Goal: Transaction & Acquisition: Download file/media

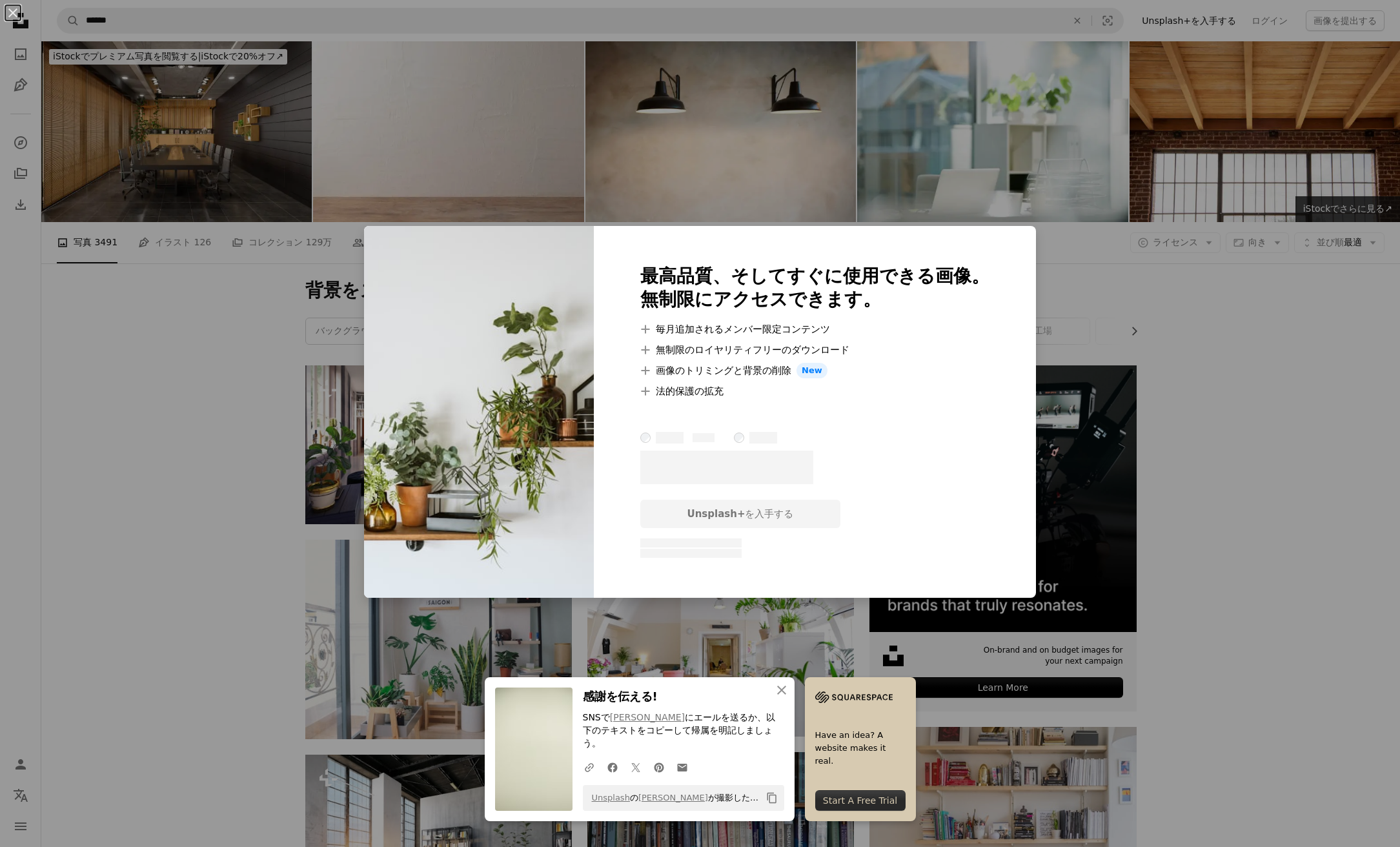
scroll to position [537, 0]
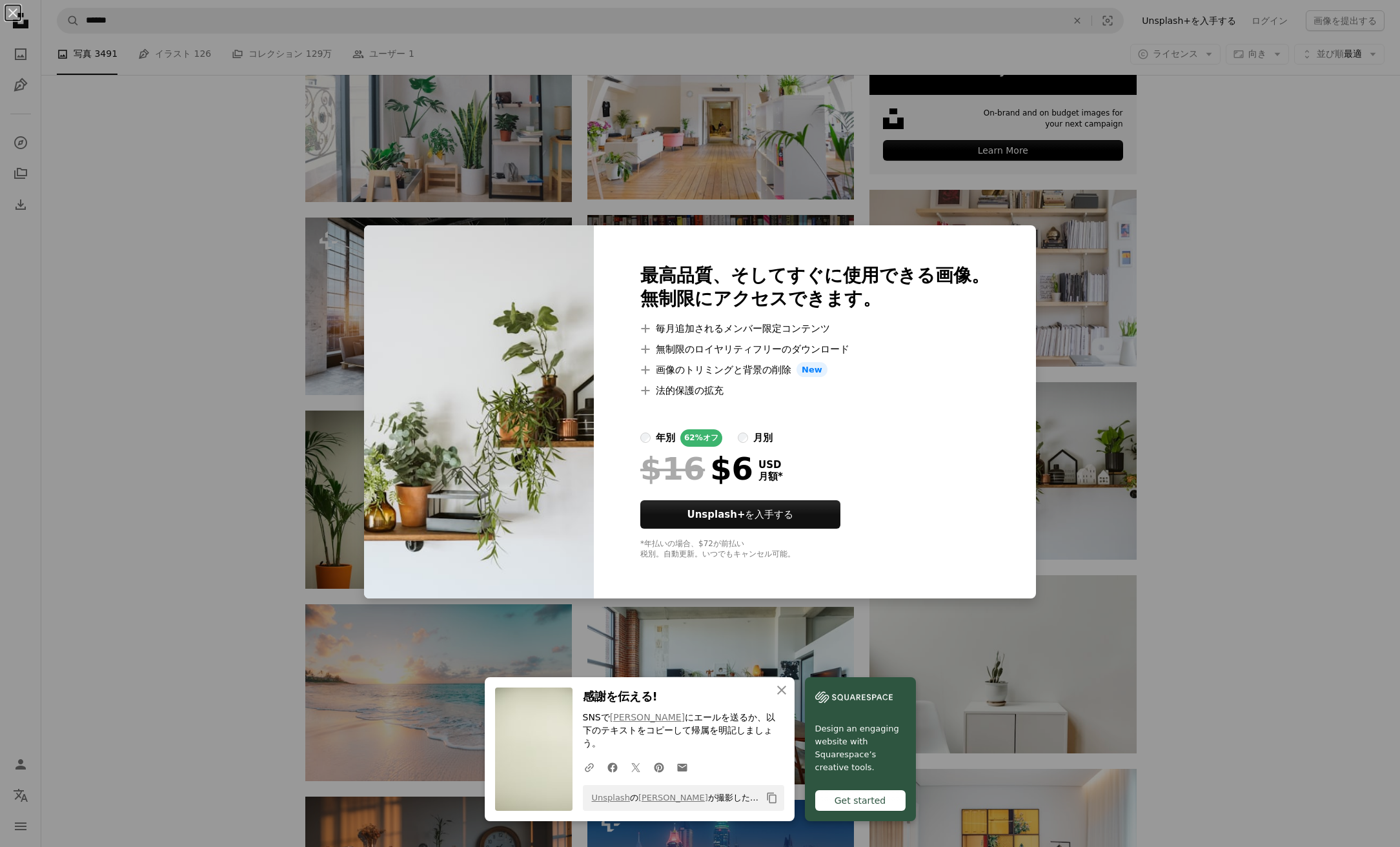
click at [136, 357] on div "An X shape An X shape 閉じる 感謝を伝える! SNSで Mitchell Luo にエールを送るか、以下のテキストをコピーして帰属を明記…" at bounding box center [700, 424] width 1400 height 847
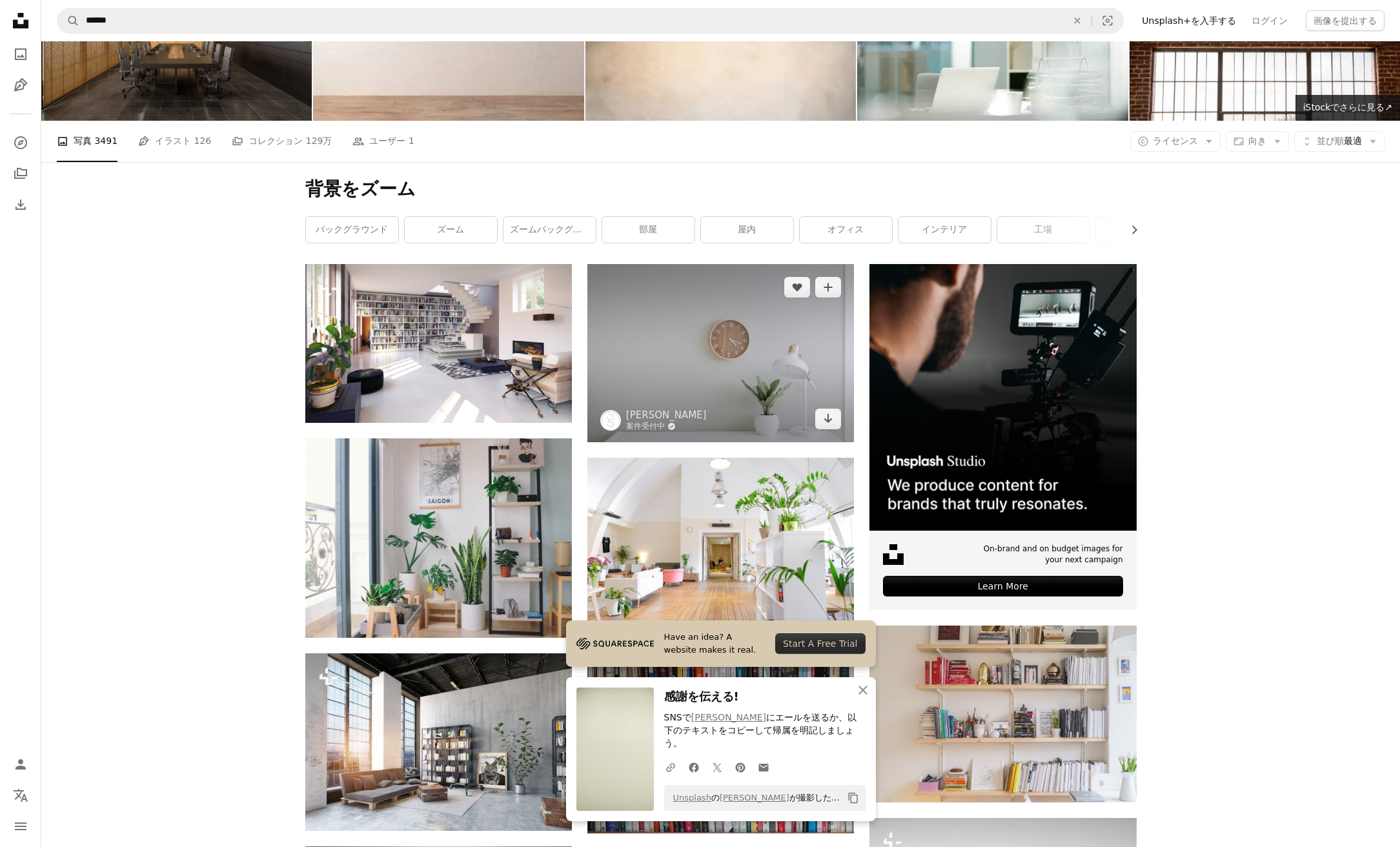
scroll to position [100, 0]
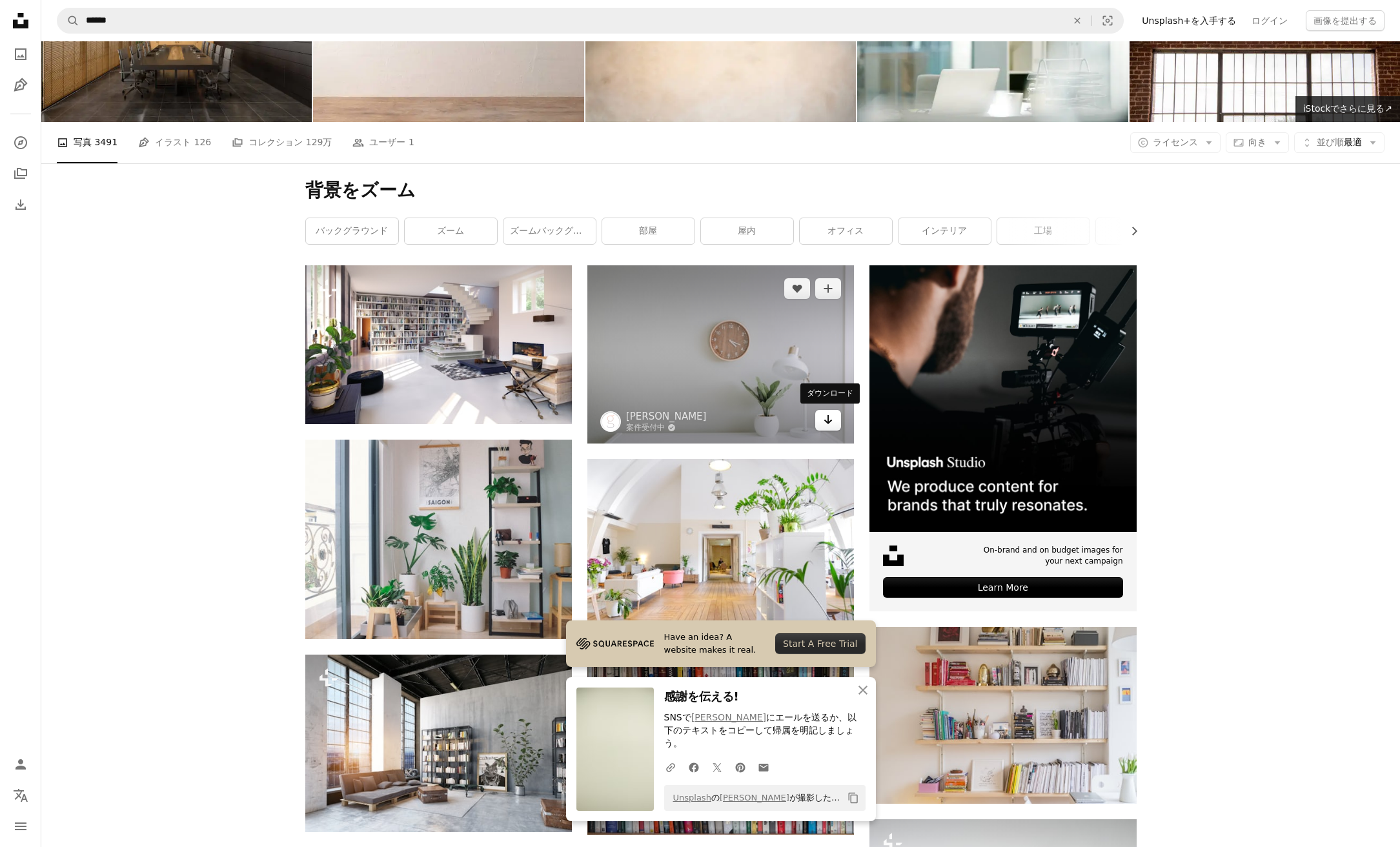
click at [829, 417] on icon "ダウンロード" at bounding box center [828, 420] width 8 height 9
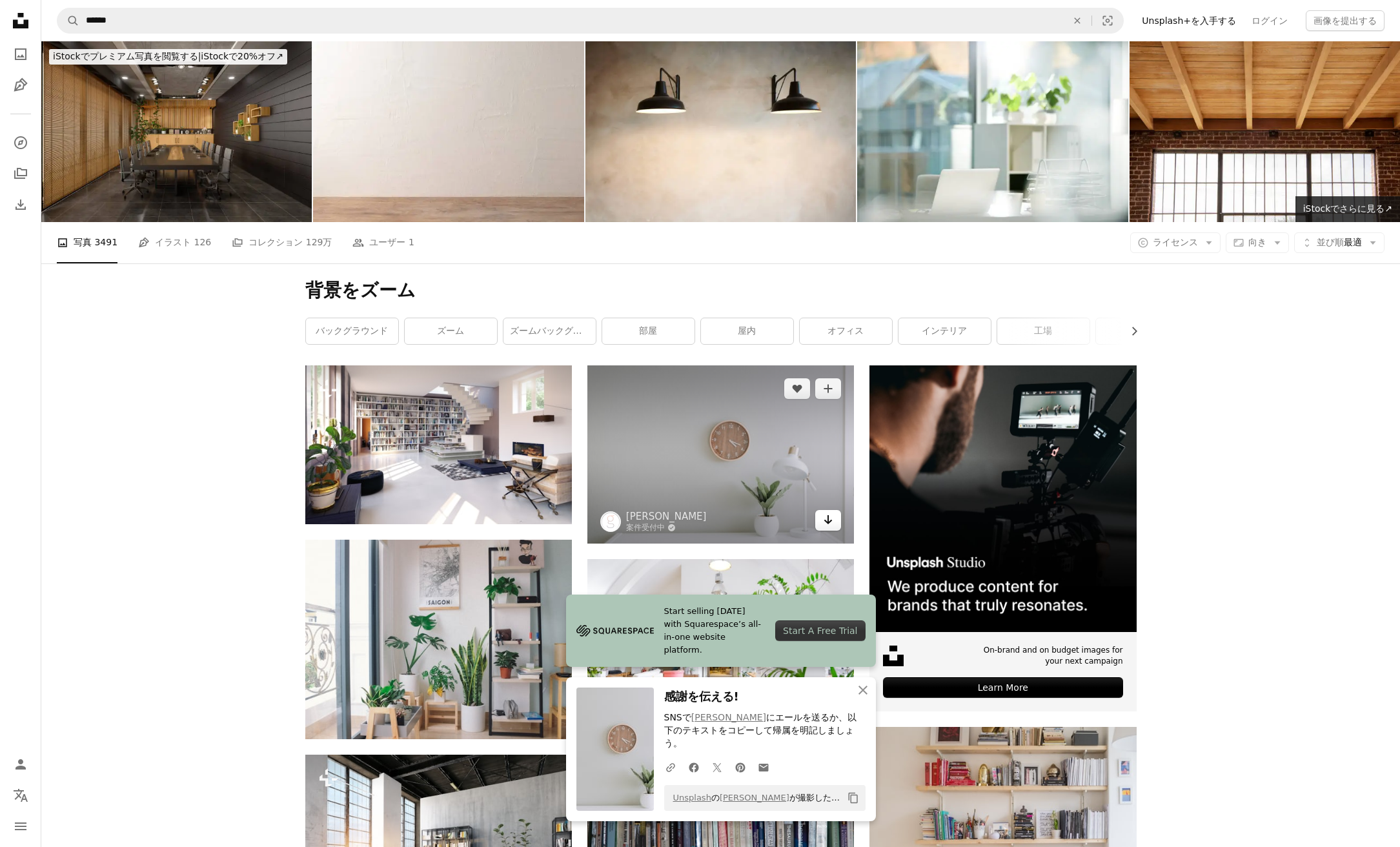
scroll to position [0, 0]
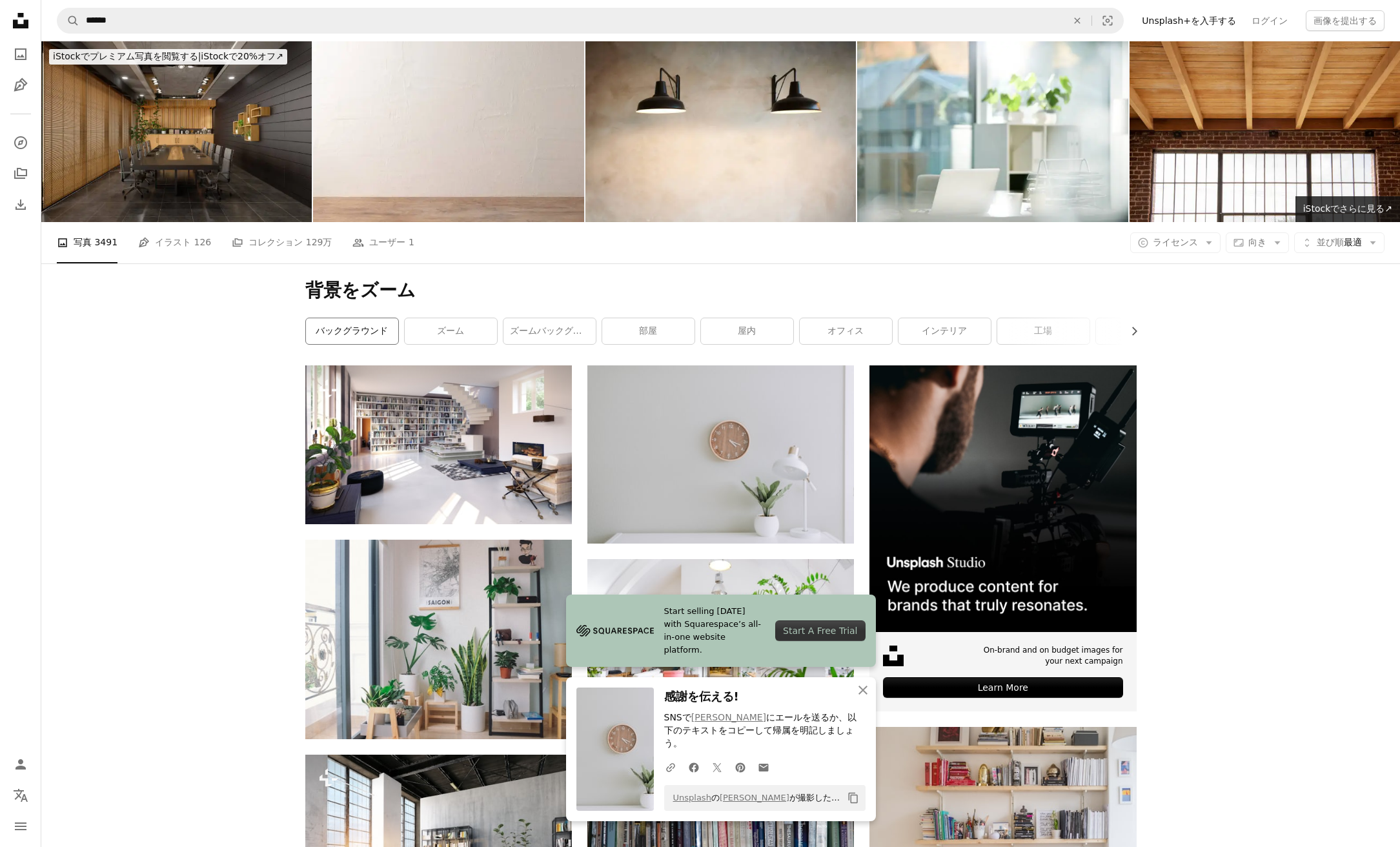
click at [336, 329] on link "バックグラウンド" at bounding box center [352, 331] width 92 height 26
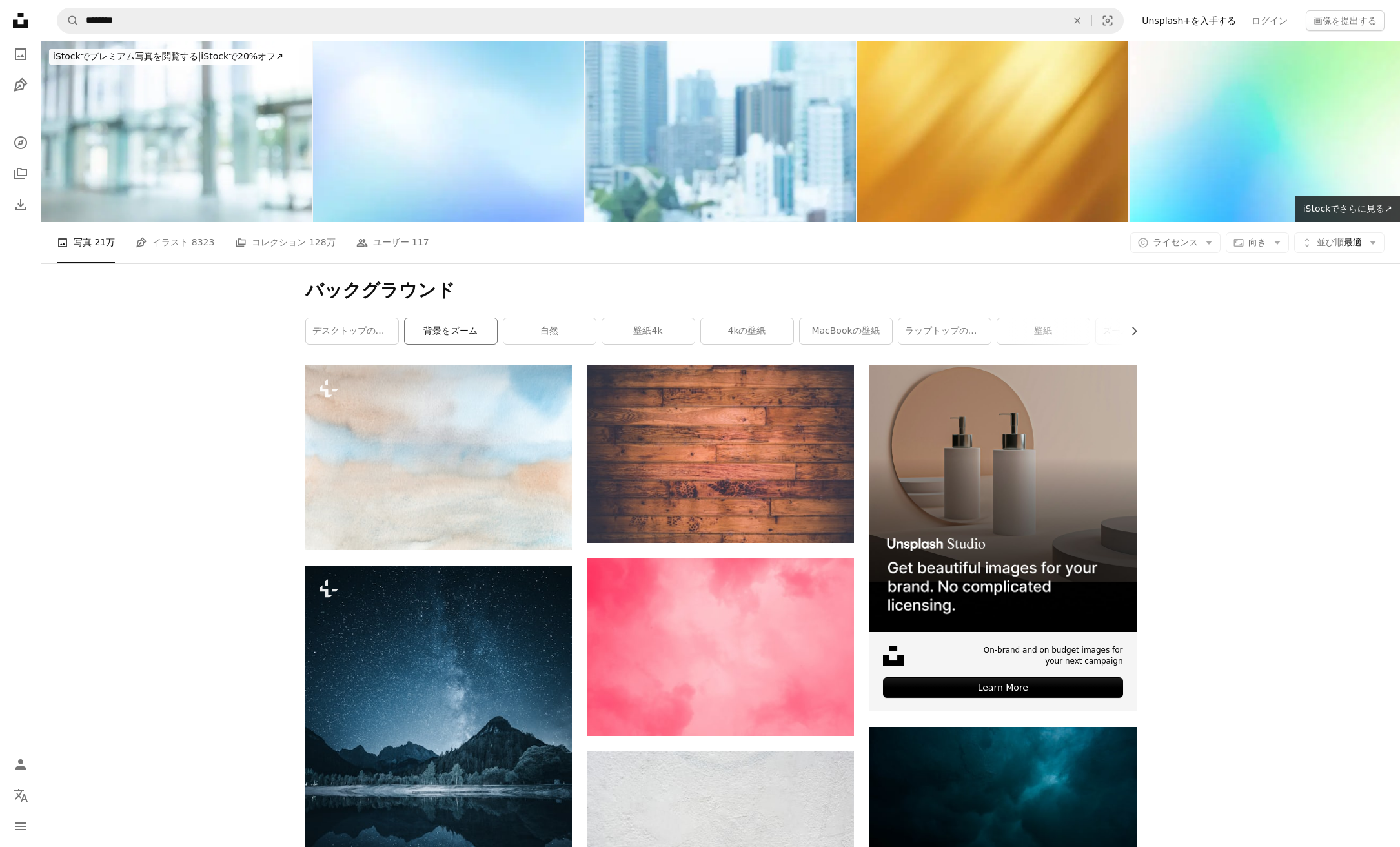
click at [442, 328] on link "背景をズーム" at bounding box center [451, 331] width 92 height 26
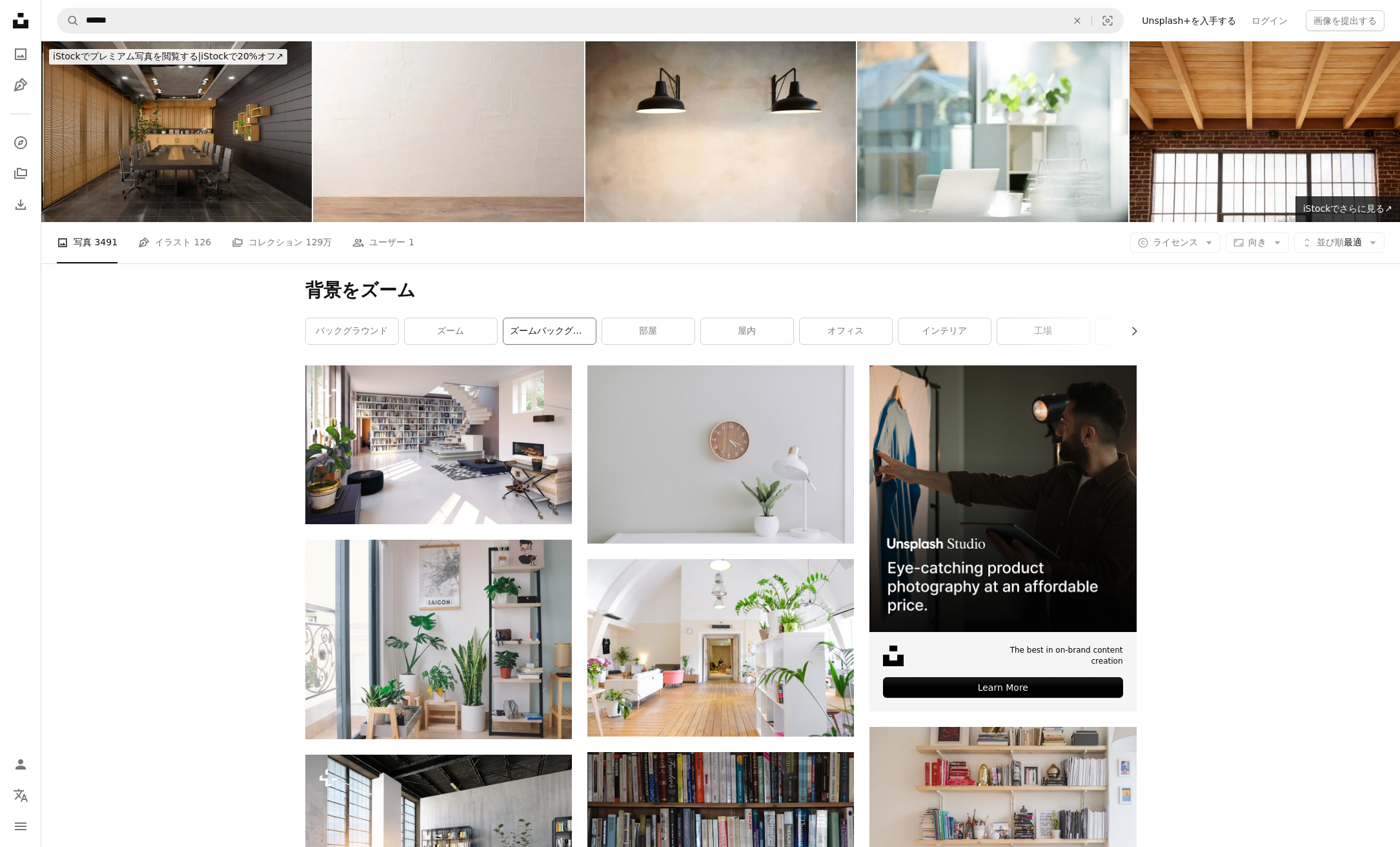
click at [541, 328] on link "ズームバックグラウンドオフィス" at bounding box center [549, 331] width 92 height 26
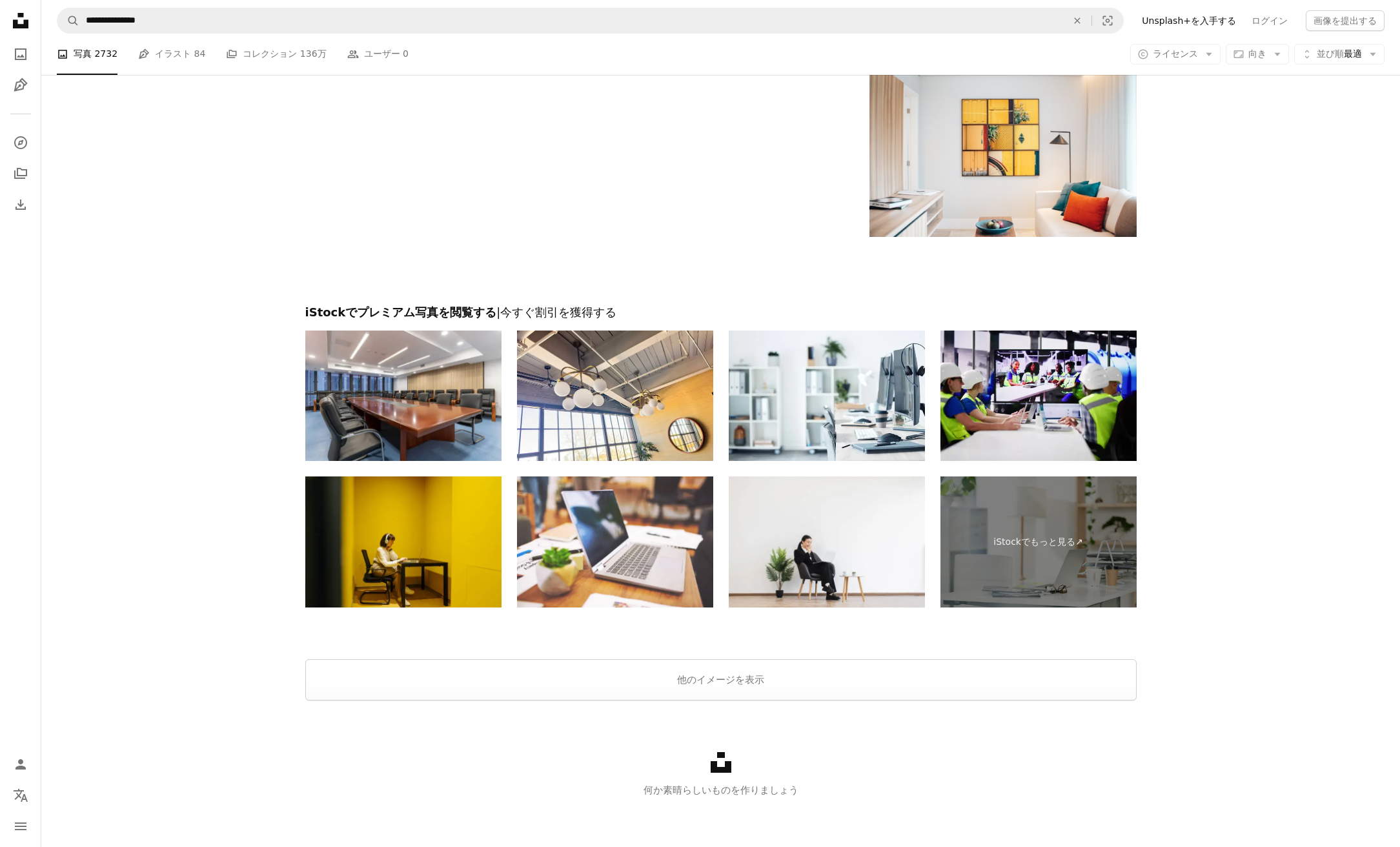
scroll to position [1648, 0]
click at [709, 675] on button "他のイメージを表示" at bounding box center [721, 680] width 831 height 42
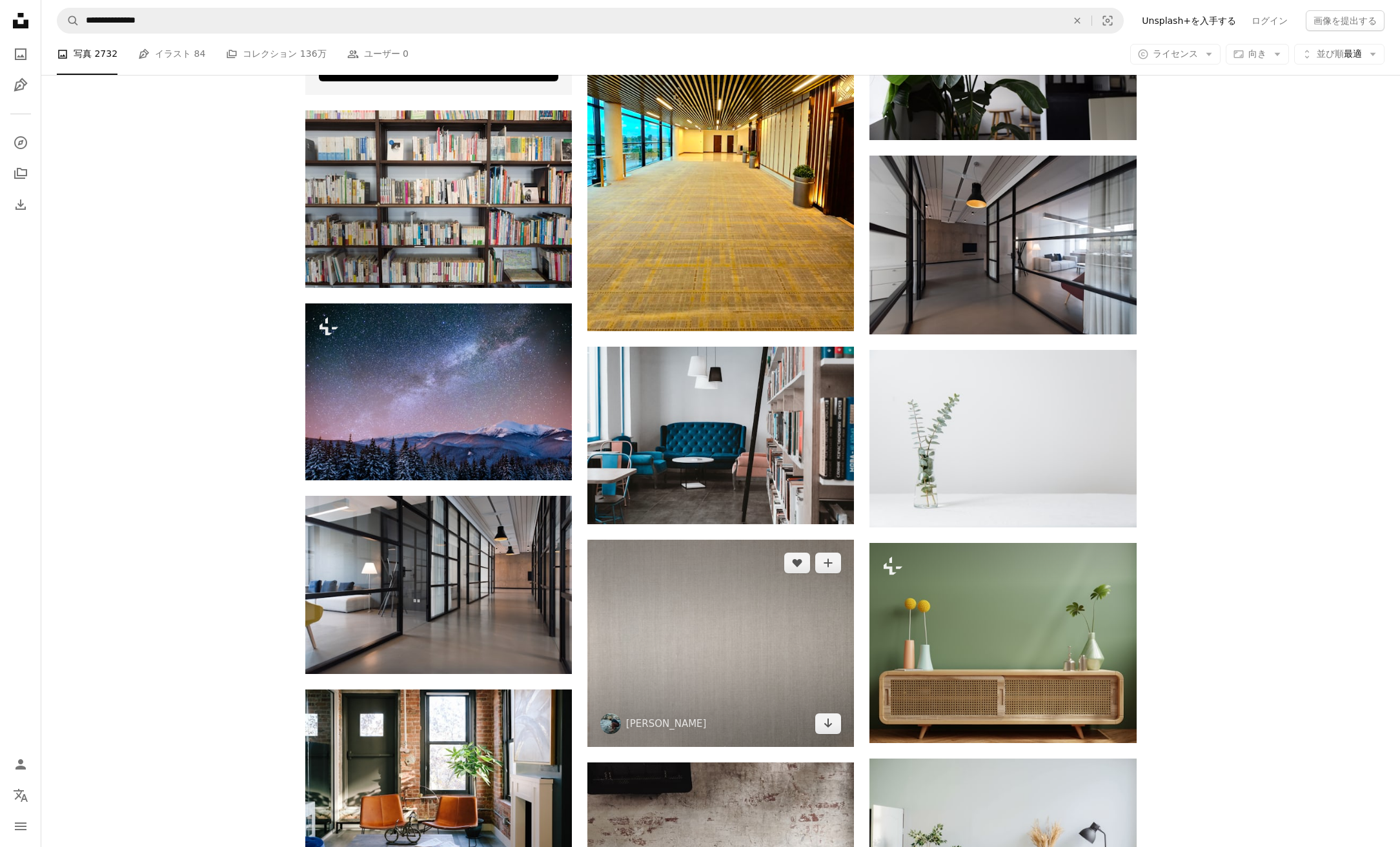
scroll to position [2527, 0]
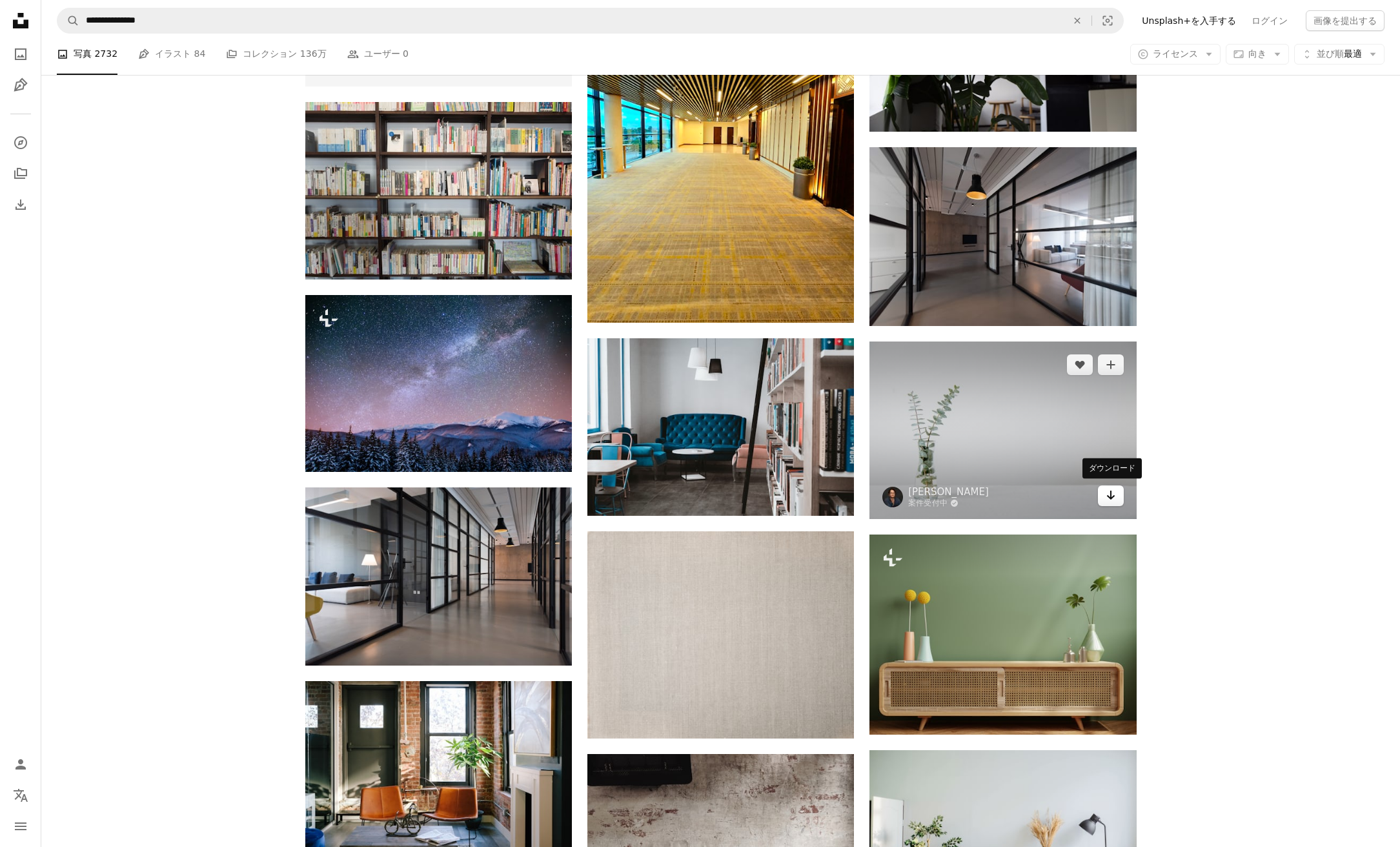
click at [1108, 490] on icon "Arrow pointing down" at bounding box center [1111, 495] width 10 height 16
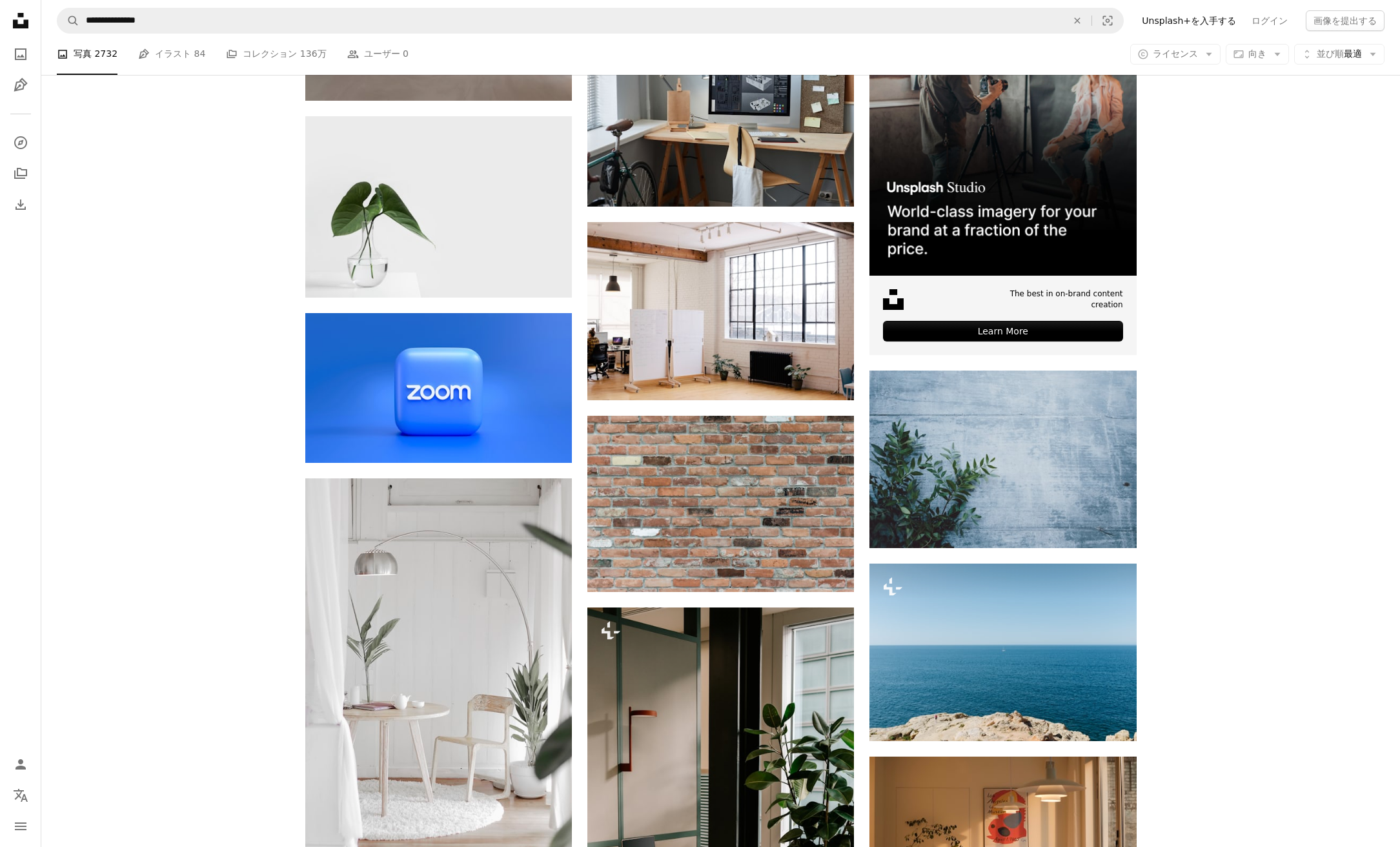
scroll to position [4426, 0]
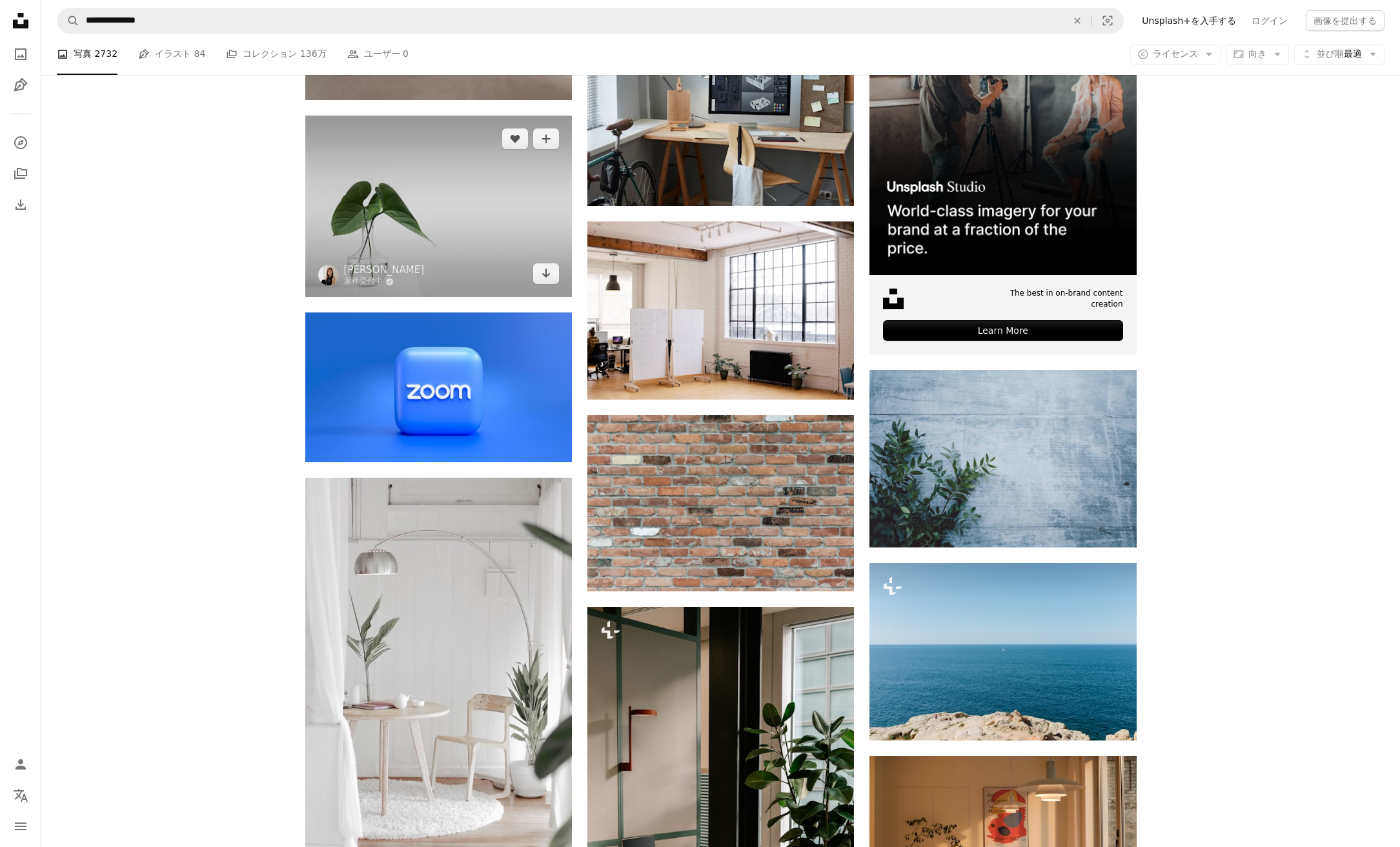
drag, startPoint x: 545, startPoint y: 270, endPoint x: 530, endPoint y: 269, distance: 15.0
click at [543, 270] on icon "Arrow pointing down" at bounding box center [546, 273] width 10 height 16
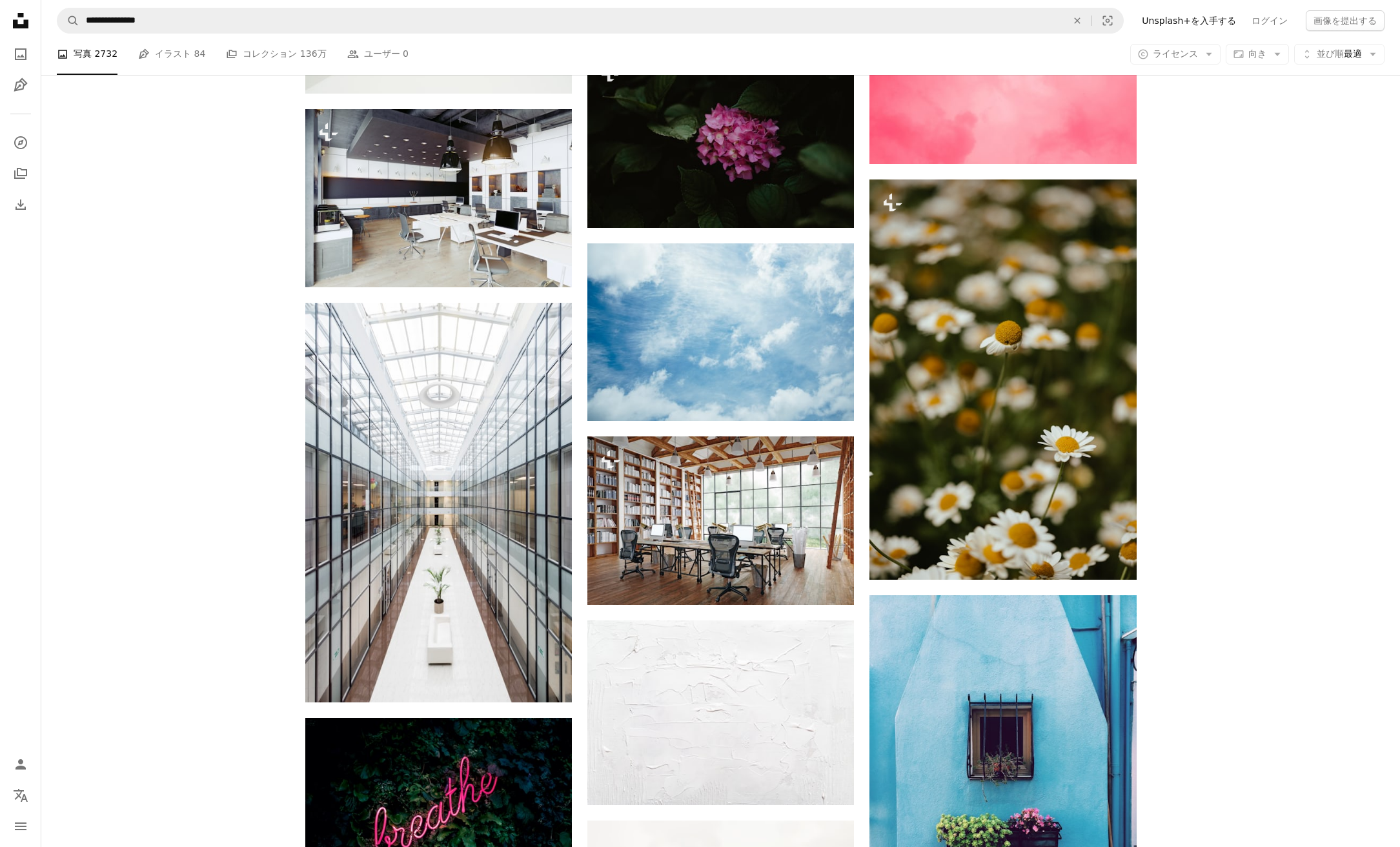
scroll to position [26372, 0]
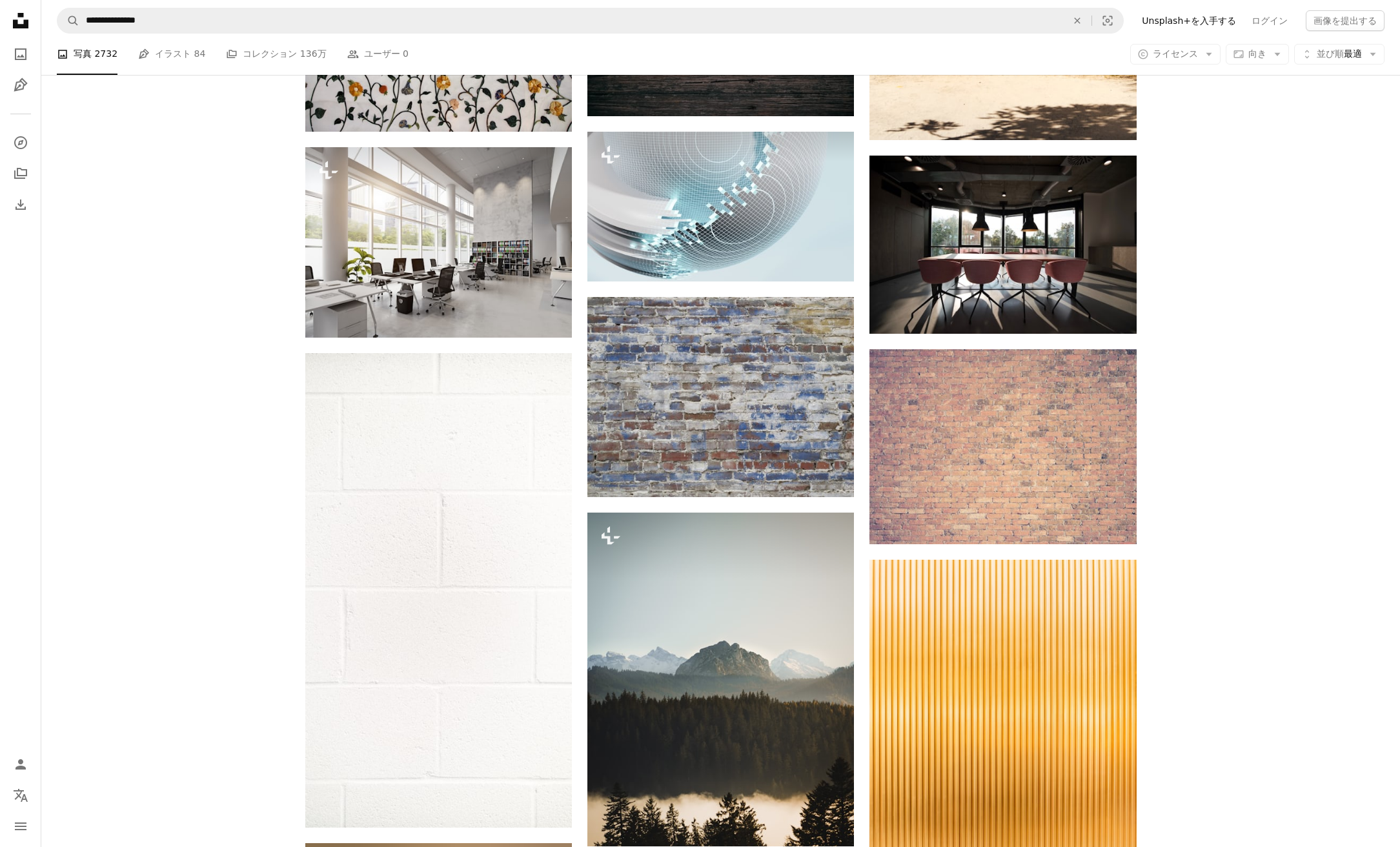
scroll to position [23368, 0]
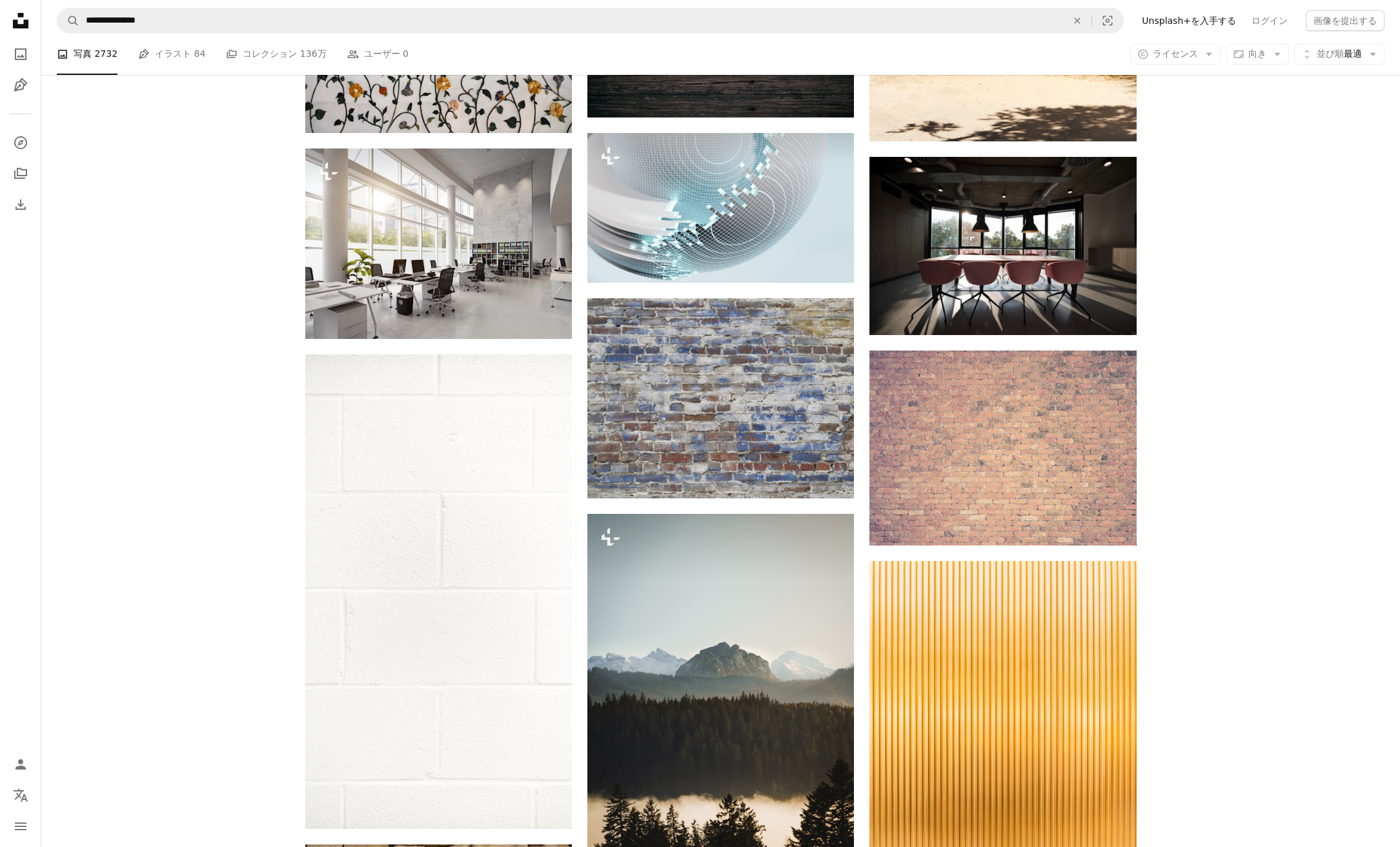
click at [86, 54] on li "A photo 写真 2732" at bounding box center [88, 54] width 61 height 42
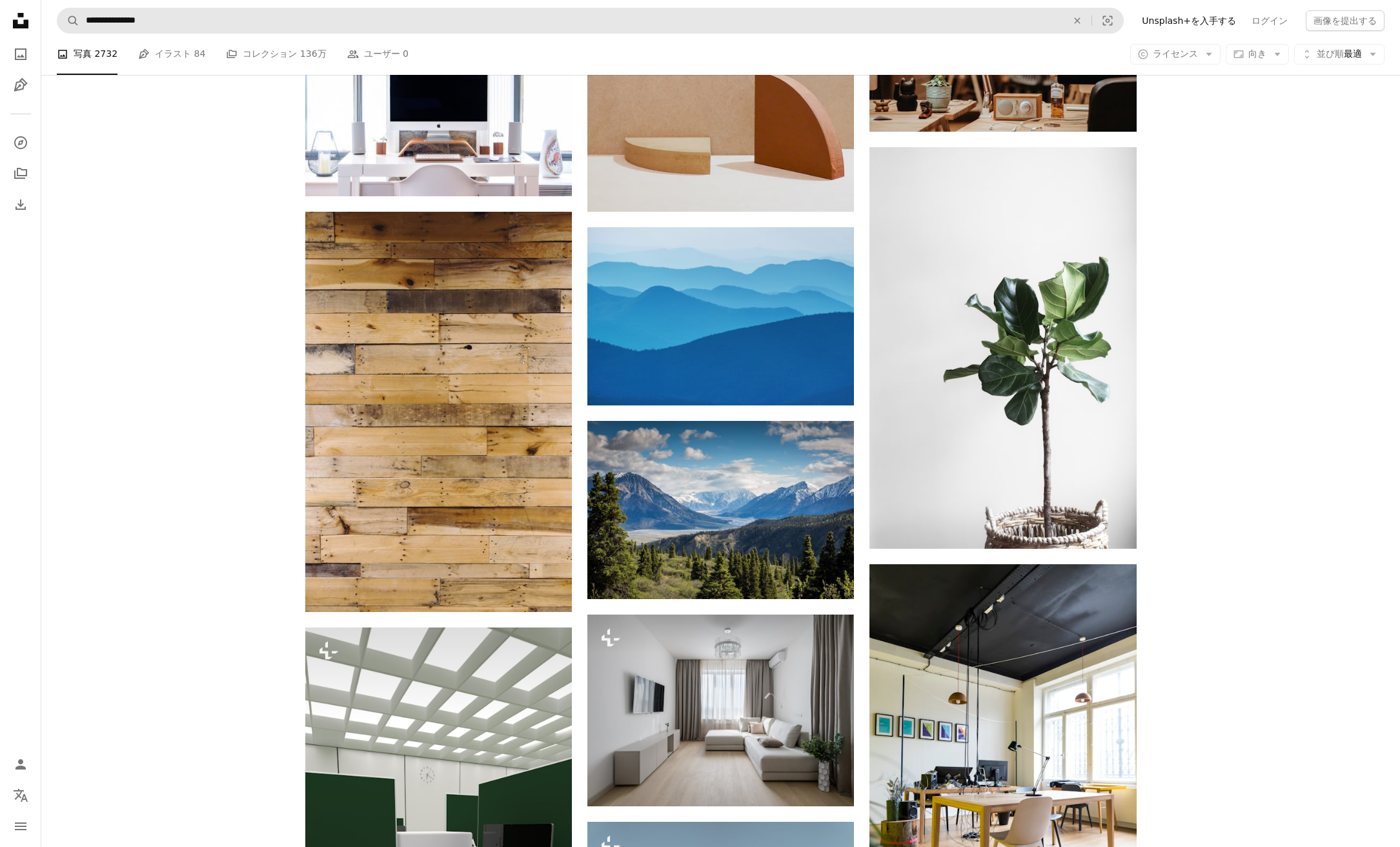
scroll to position [24610, 0]
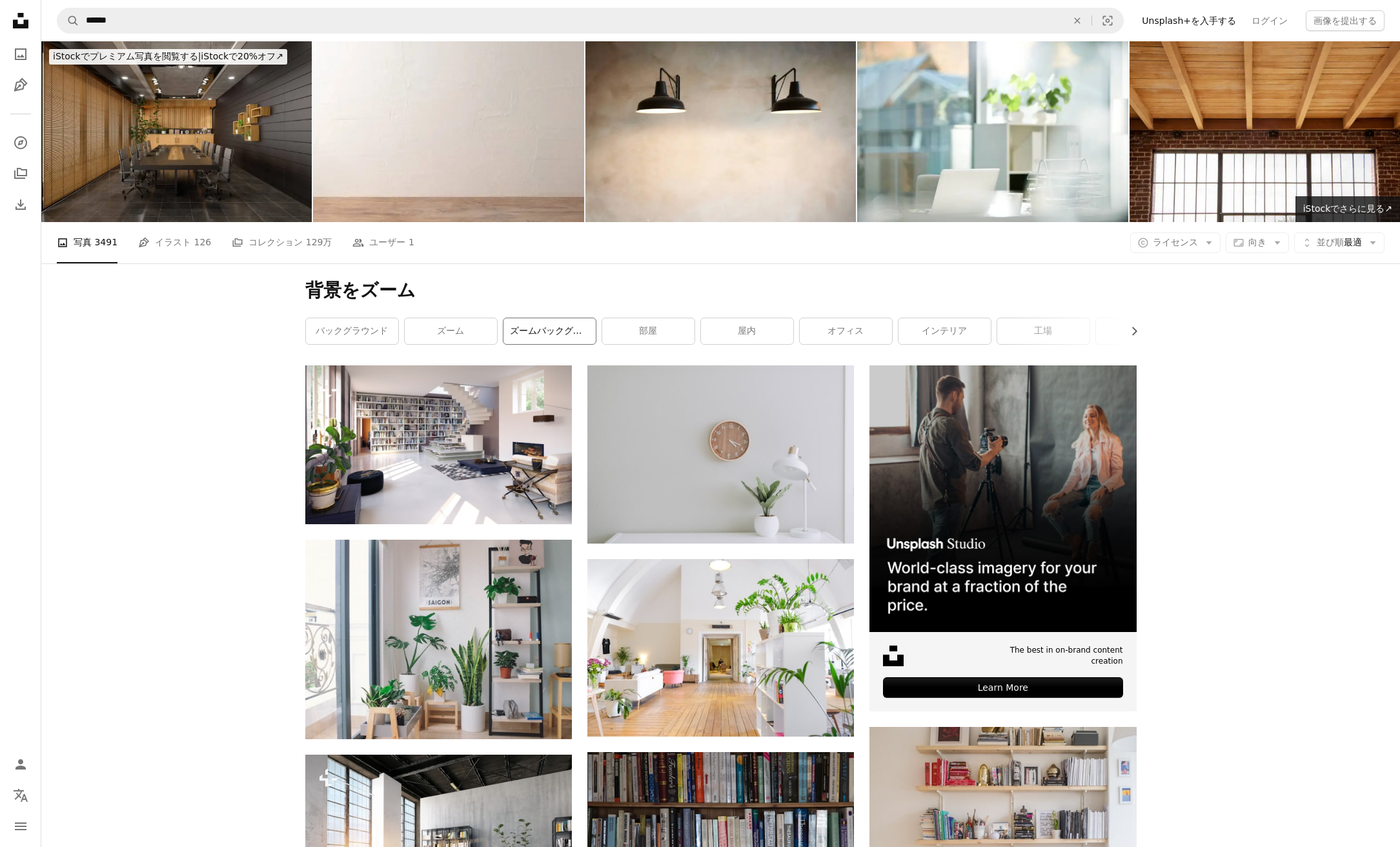
click at [541, 328] on link "ズームバックグラウンドオフィス" at bounding box center [549, 331] width 92 height 26
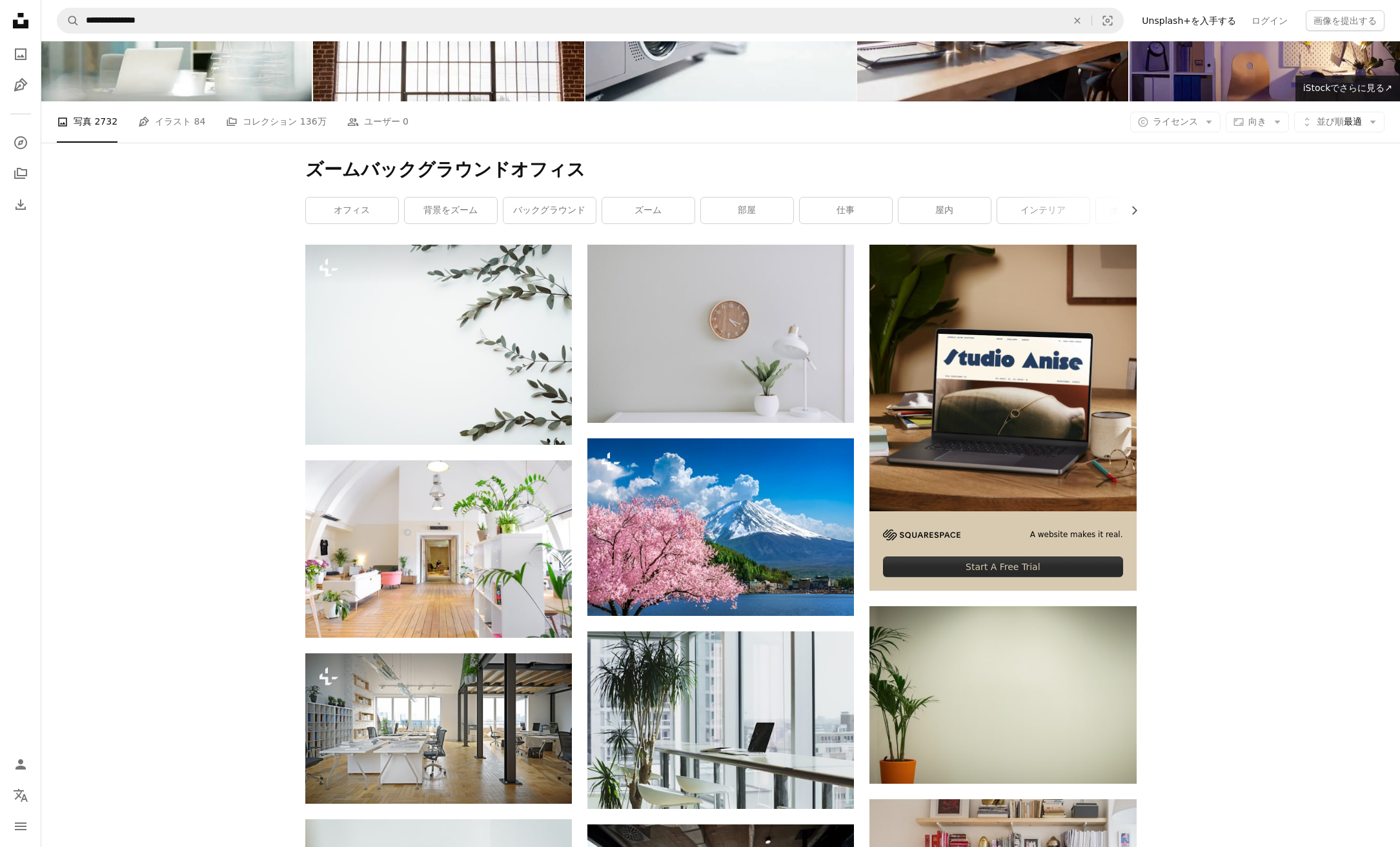
scroll to position [121, 0]
click at [639, 205] on link "ズーム" at bounding box center [648, 210] width 92 height 26
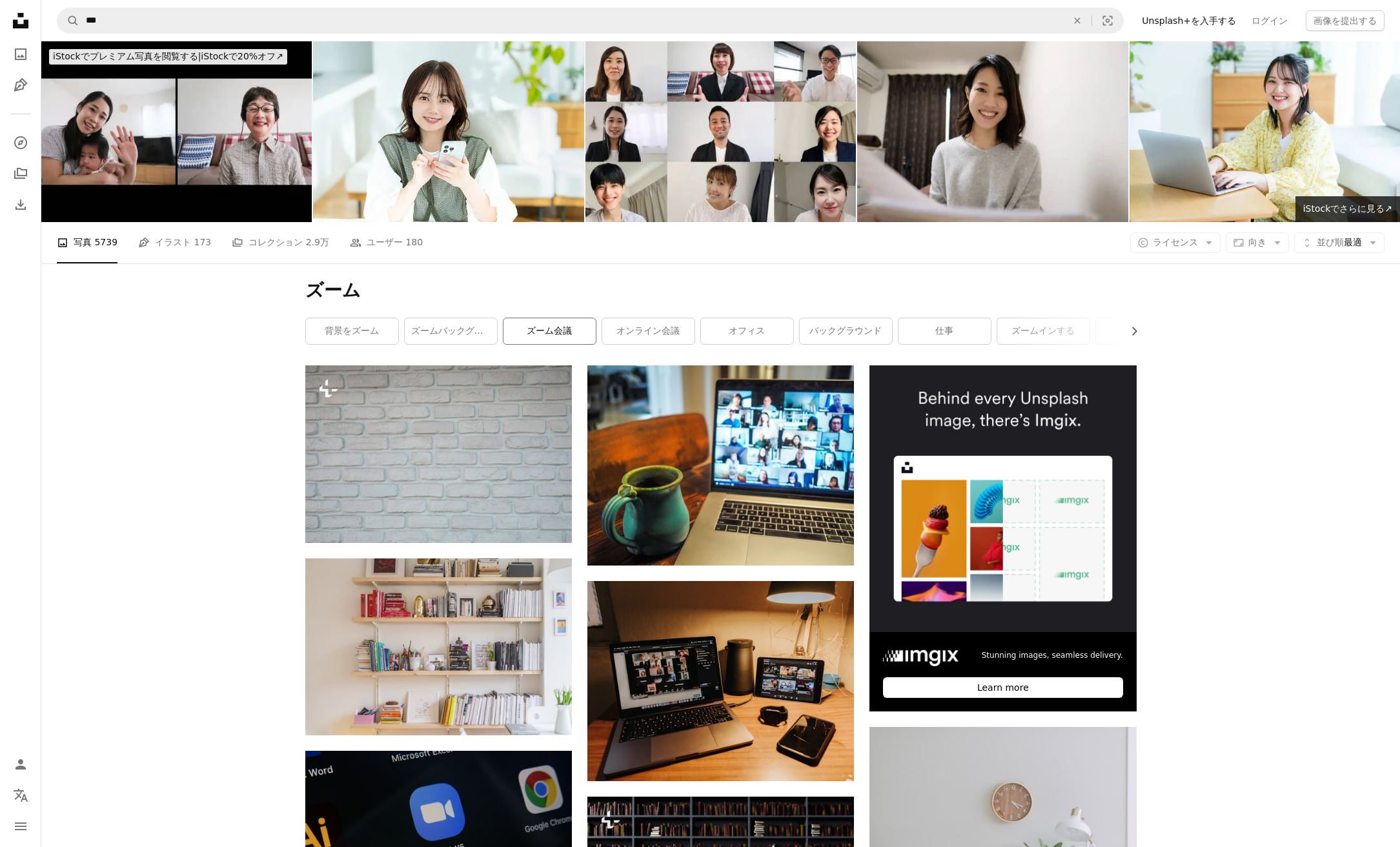
click at [547, 325] on link "ズーム会議" at bounding box center [549, 331] width 92 height 26
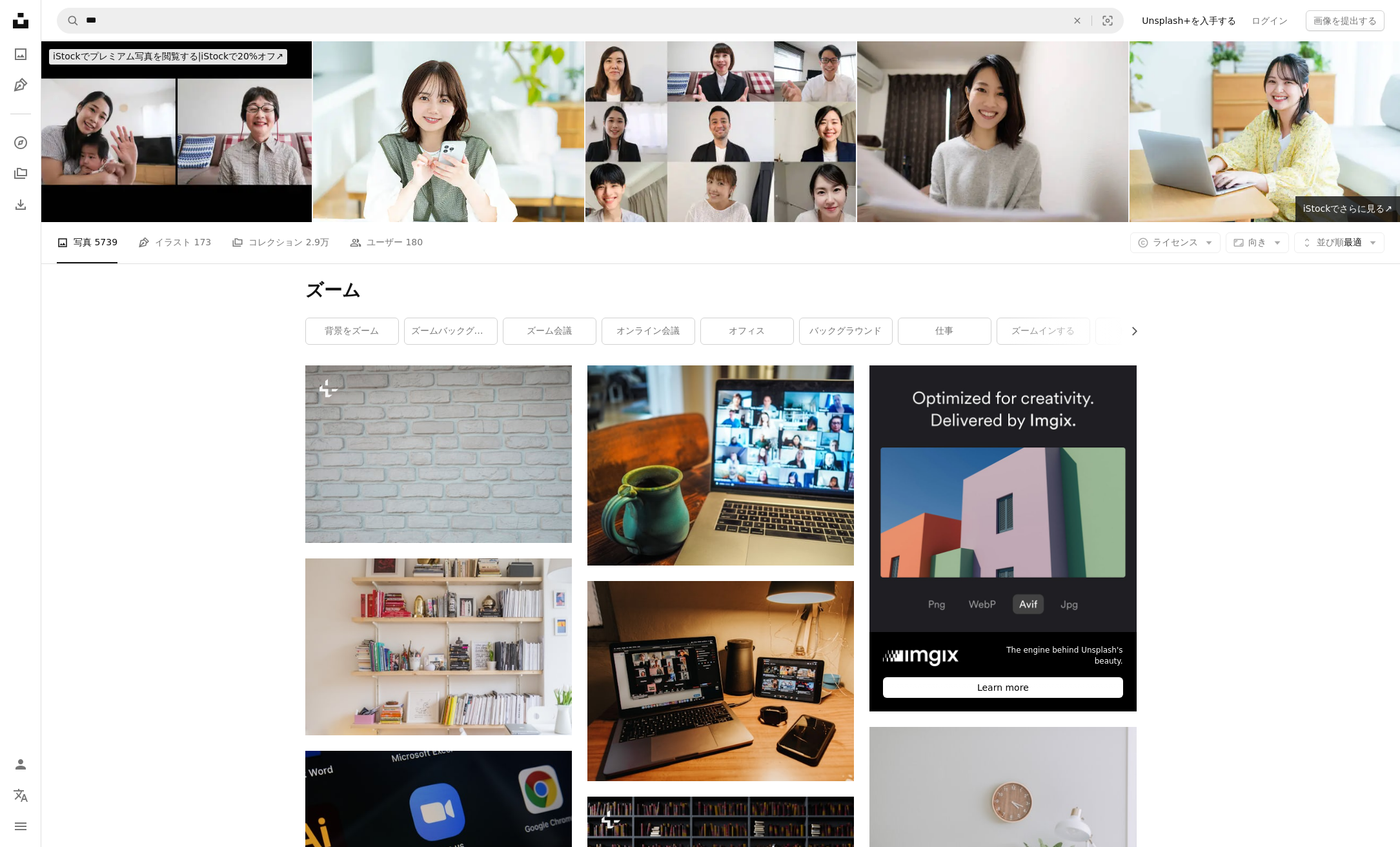
drag, startPoint x: 443, startPoint y: 327, endPoint x: 403, endPoint y: 332, distance: 40.3
click at [442, 327] on link "ズームバックグラウンドオフィス" at bounding box center [451, 331] width 92 height 26
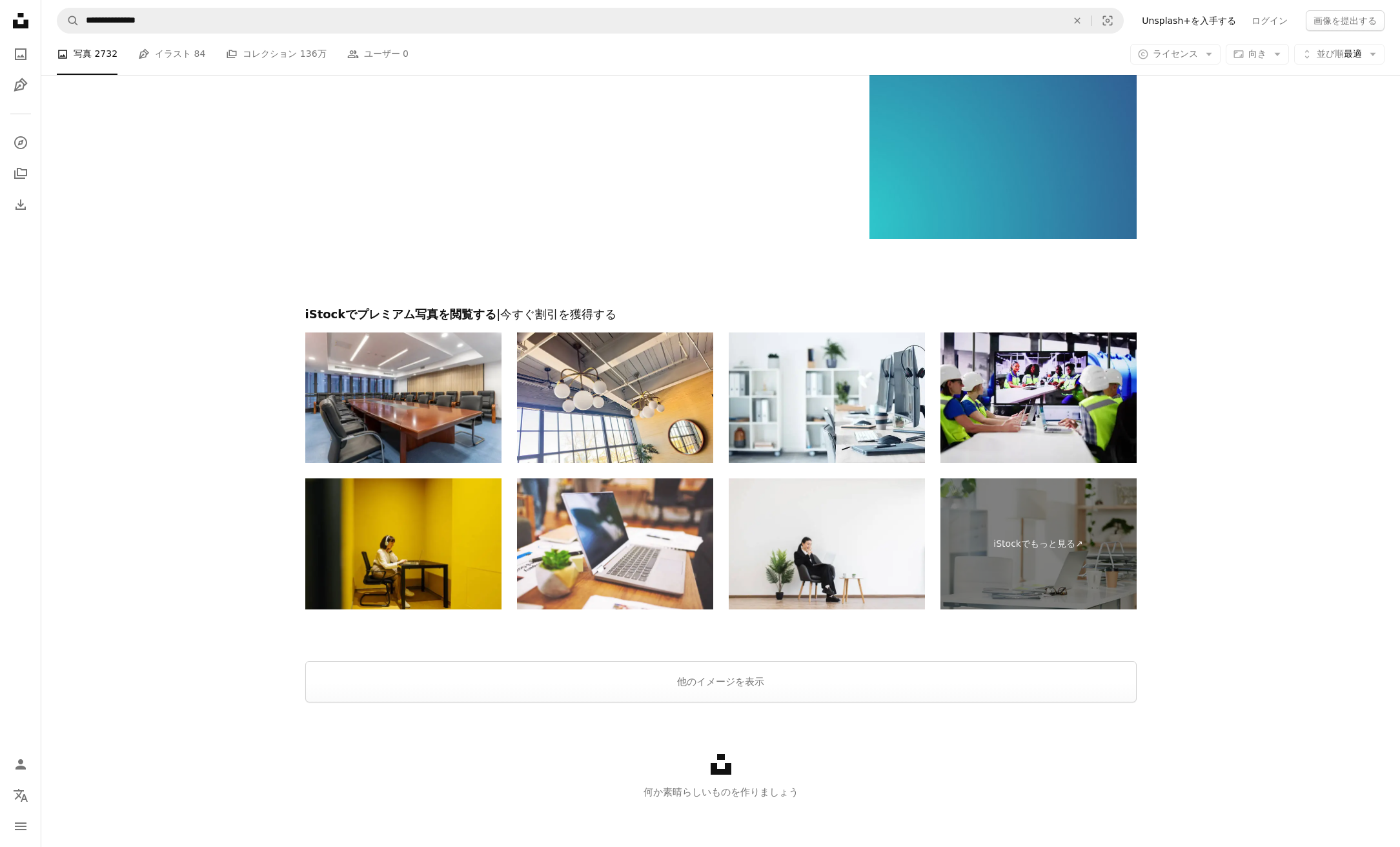
scroll to position [30031, 0]
click at [717, 674] on button "他のイメージを表示" at bounding box center [721, 682] width 831 height 42
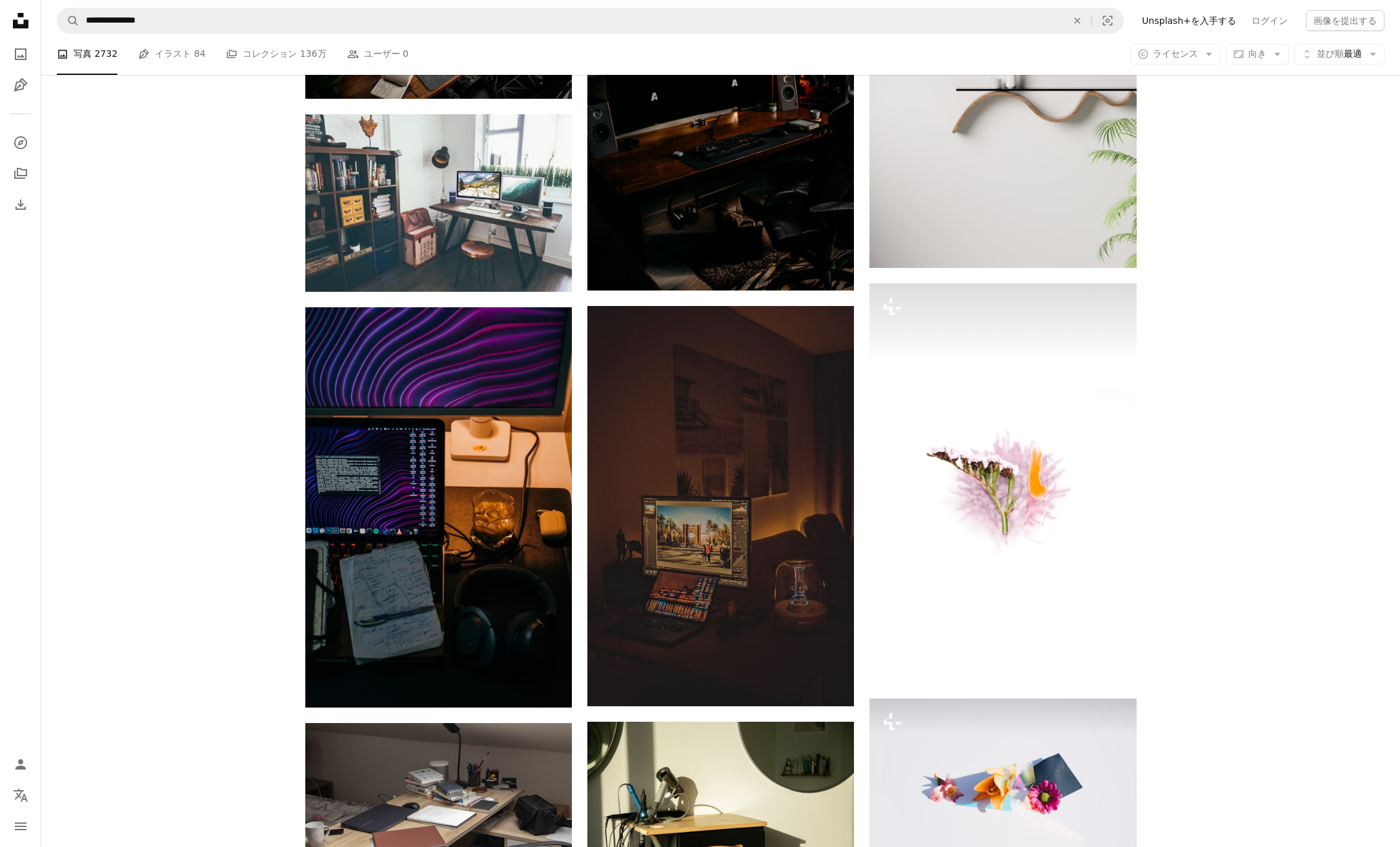
scroll to position [39977, 0]
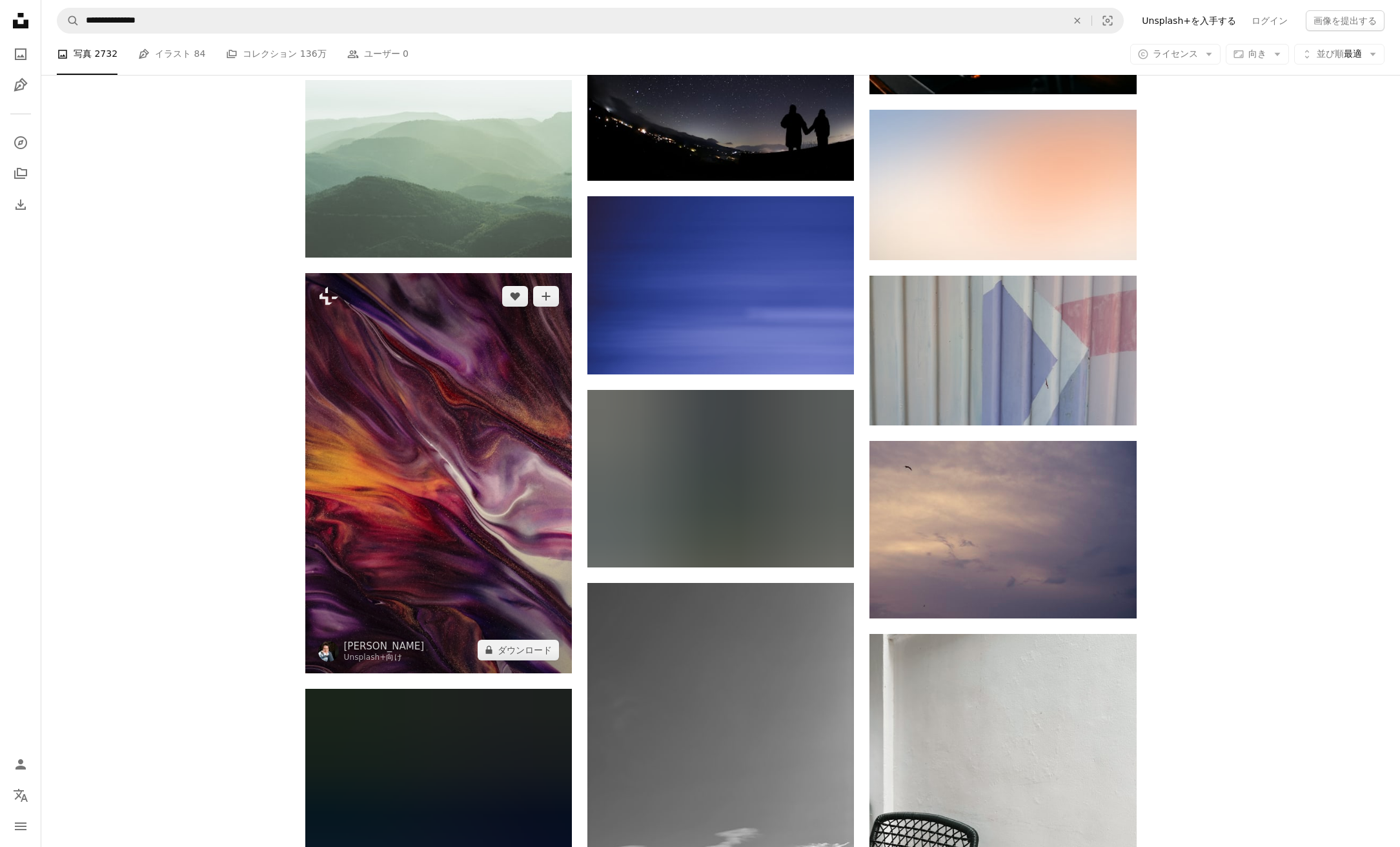
scroll to position [52044, 0]
